Goal: Information Seeking & Learning: Learn about a topic

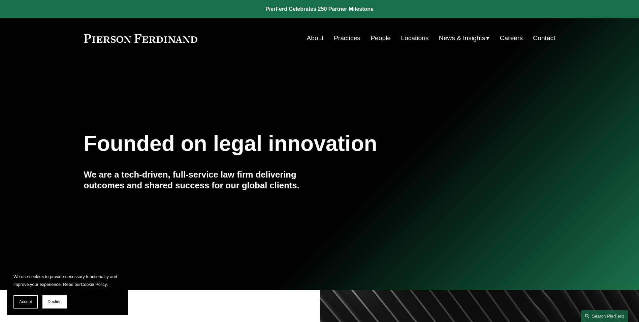
click at [371, 38] on link "People" at bounding box center [381, 38] width 20 height 13
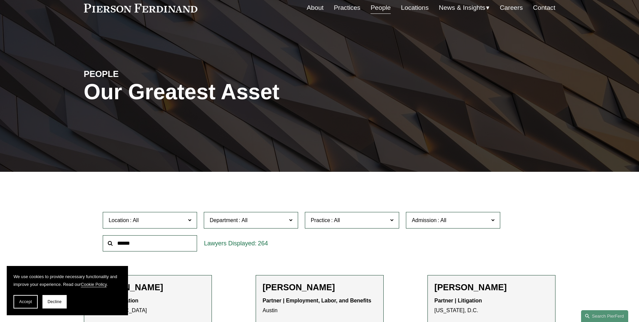
scroll to position [101, 0]
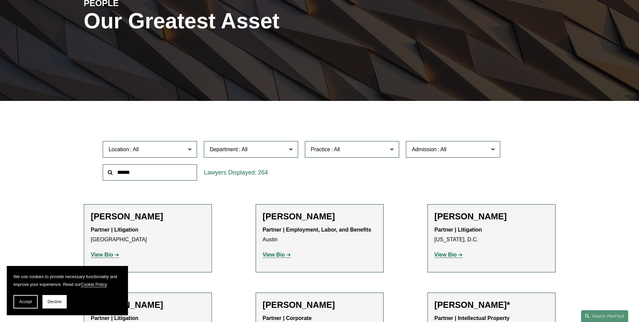
click at [159, 146] on span "Location" at bounding box center [147, 149] width 77 height 9
click at [0, 0] on link "[GEOGRAPHIC_DATA]" at bounding box center [0, 0] width 0 height 0
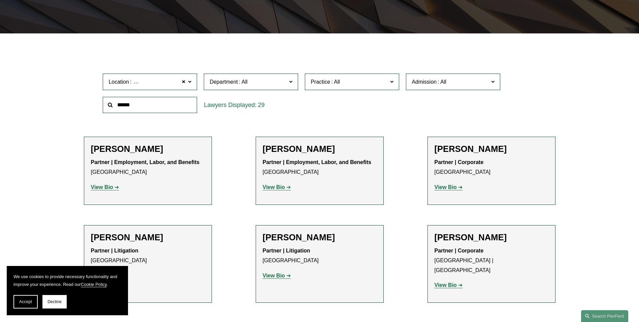
scroll to position [202, 0]
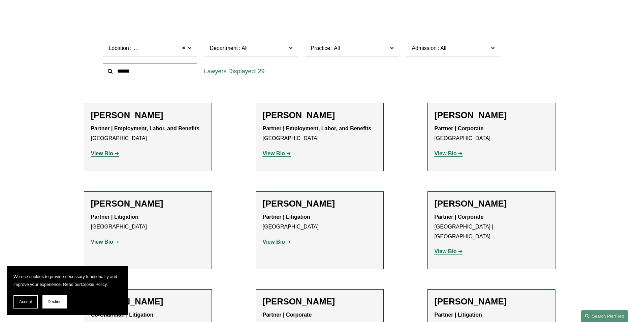
click at [447, 151] on strong "View Bio" at bounding box center [446, 153] width 22 height 6
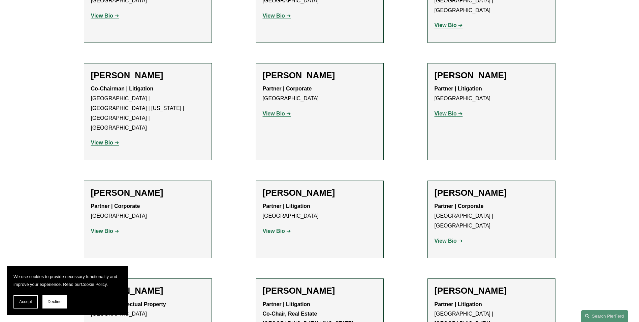
scroll to position [472, 0]
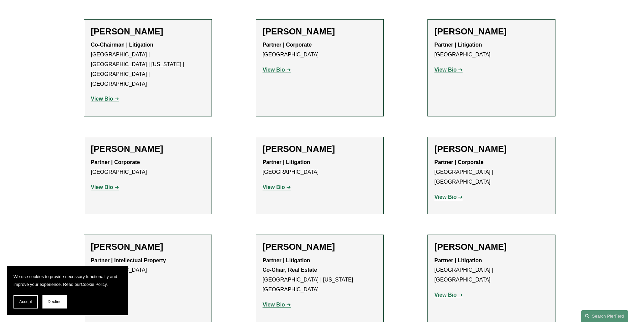
click at [126, 144] on h2 "Damon P. Goode" at bounding box center [148, 149] width 114 height 10
click at [112, 184] on strong "View Bio" at bounding box center [102, 187] width 22 height 6
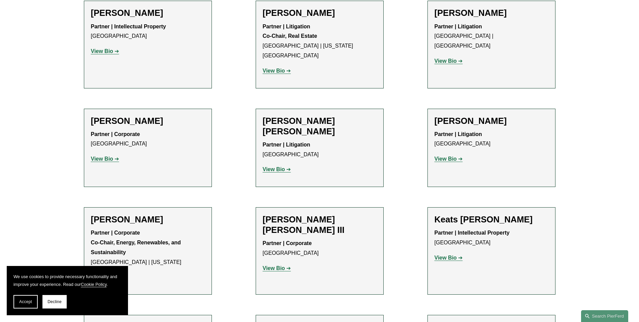
scroll to position [708, 0]
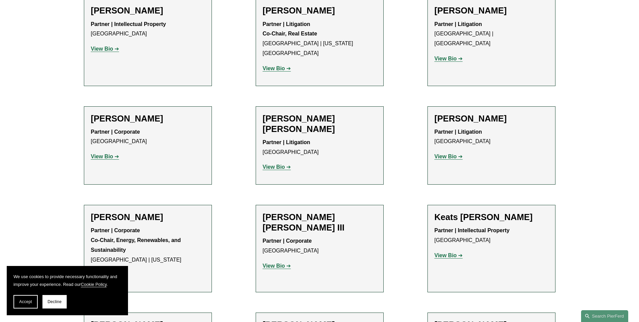
click at [103, 271] on strong "View Bio" at bounding box center [102, 274] width 22 height 6
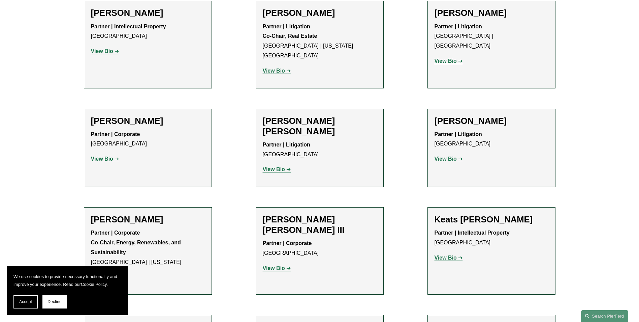
scroll to position [674, 0]
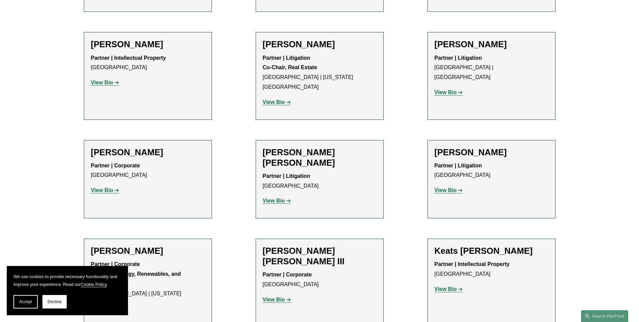
click at [104, 187] on strong "View Bio" at bounding box center [102, 190] width 22 height 6
click at [447, 187] on strong "View Bio" at bounding box center [446, 190] width 22 height 6
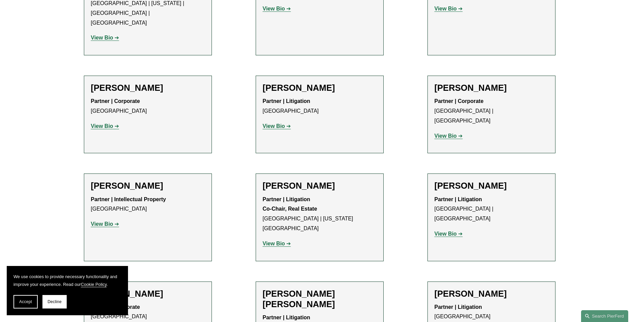
scroll to position [472, 0]
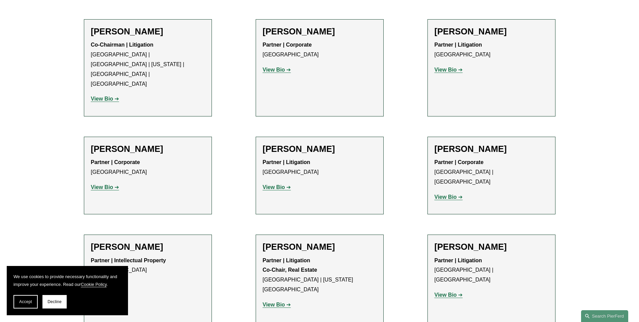
click at [450, 67] on strong "View Bio" at bounding box center [446, 70] width 22 height 6
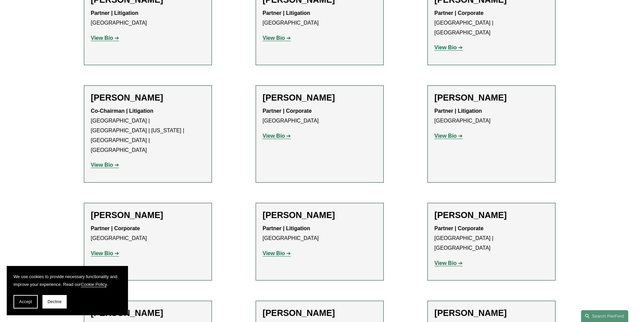
scroll to position [404, 0]
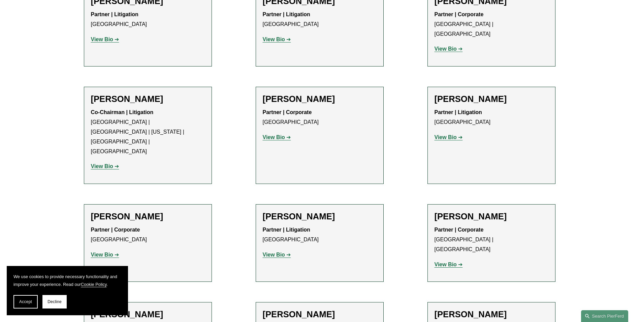
click at [97, 163] on strong "View Bio" at bounding box center [102, 166] width 22 height 6
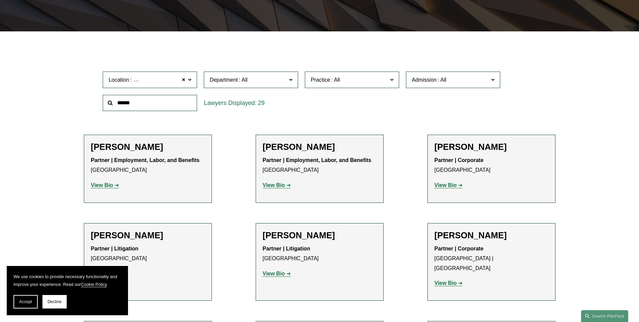
scroll to position [169, 0]
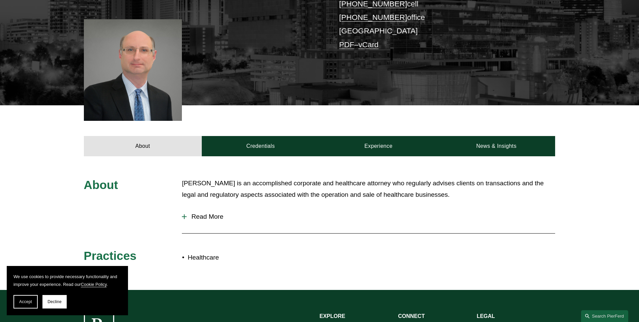
scroll to position [169, 0]
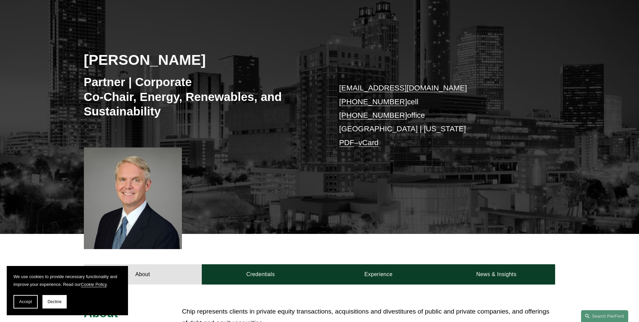
scroll to position [67, 0]
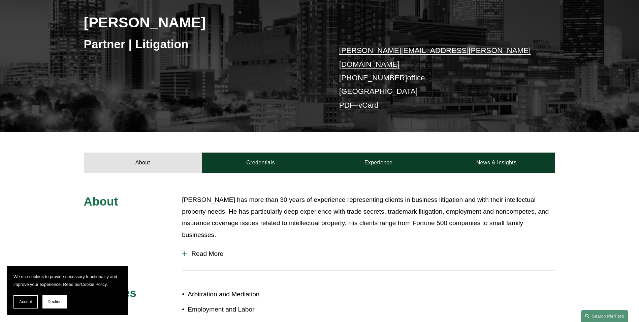
scroll to position [101, 0]
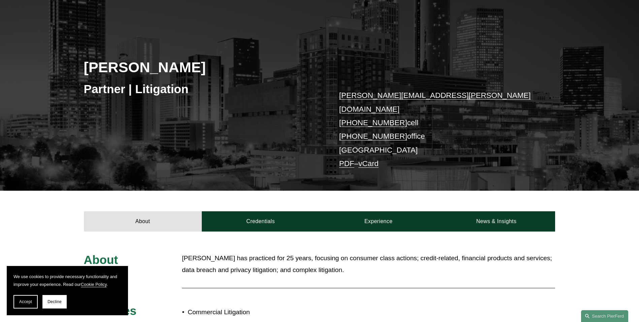
scroll to position [101, 0]
